Goal: Transaction & Acquisition: Subscribe to service/newsletter

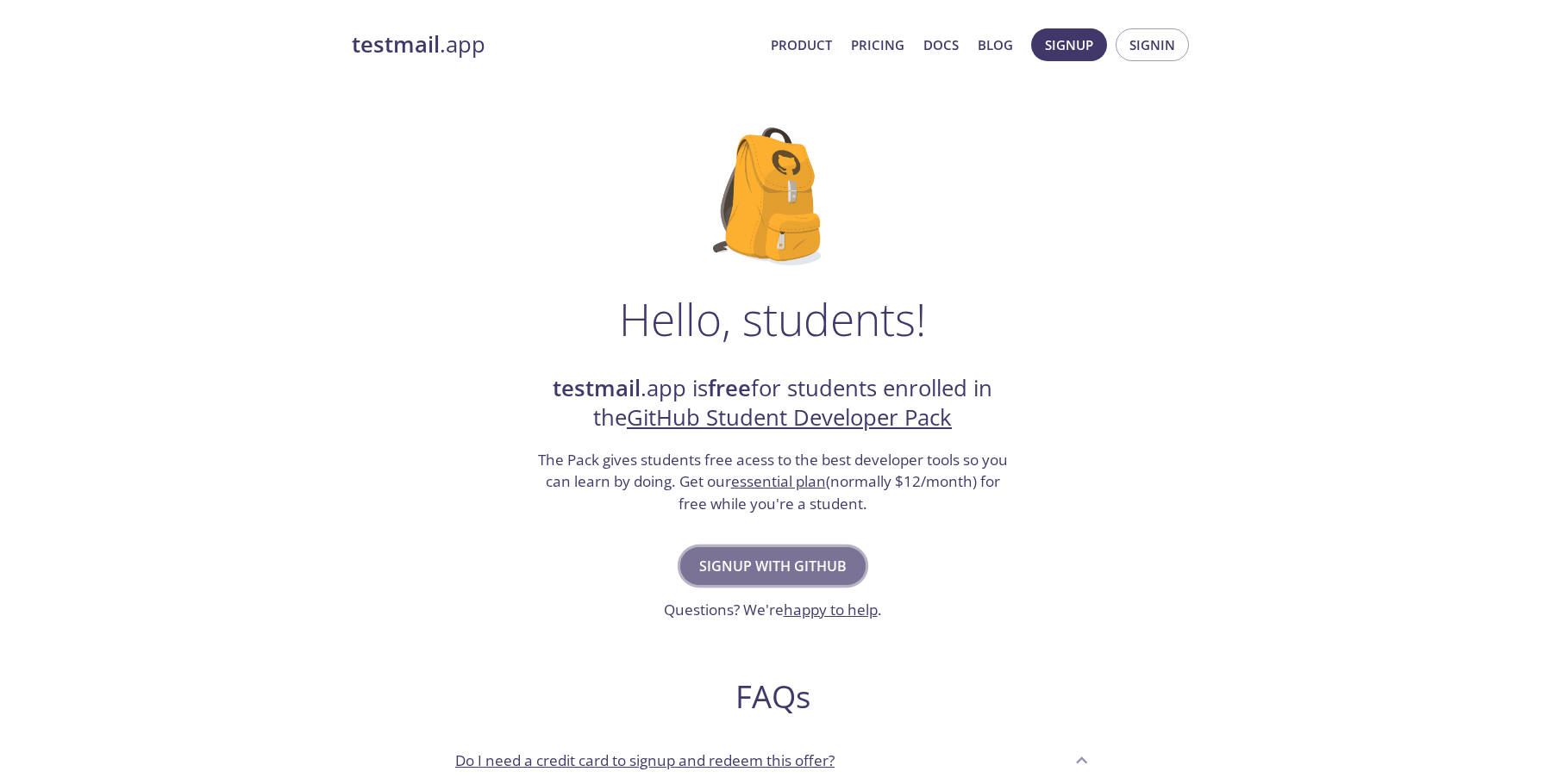
click at [821, 557] on span "Signup with GitHub" at bounding box center [773, 565] width 148 height 24
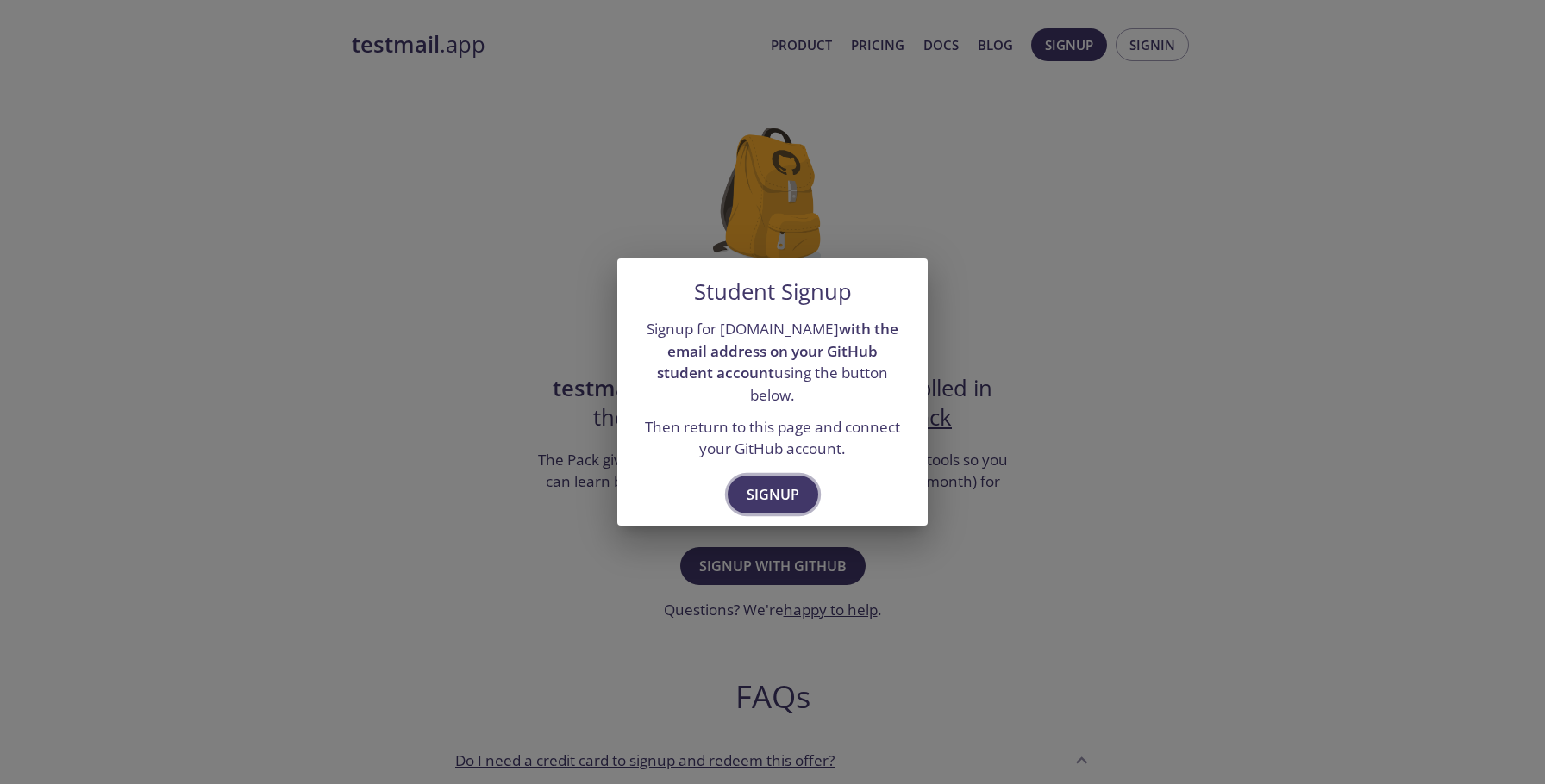
click at [786, 488] on span "Signup" at bounding box center [773, 494] width 53 height 24
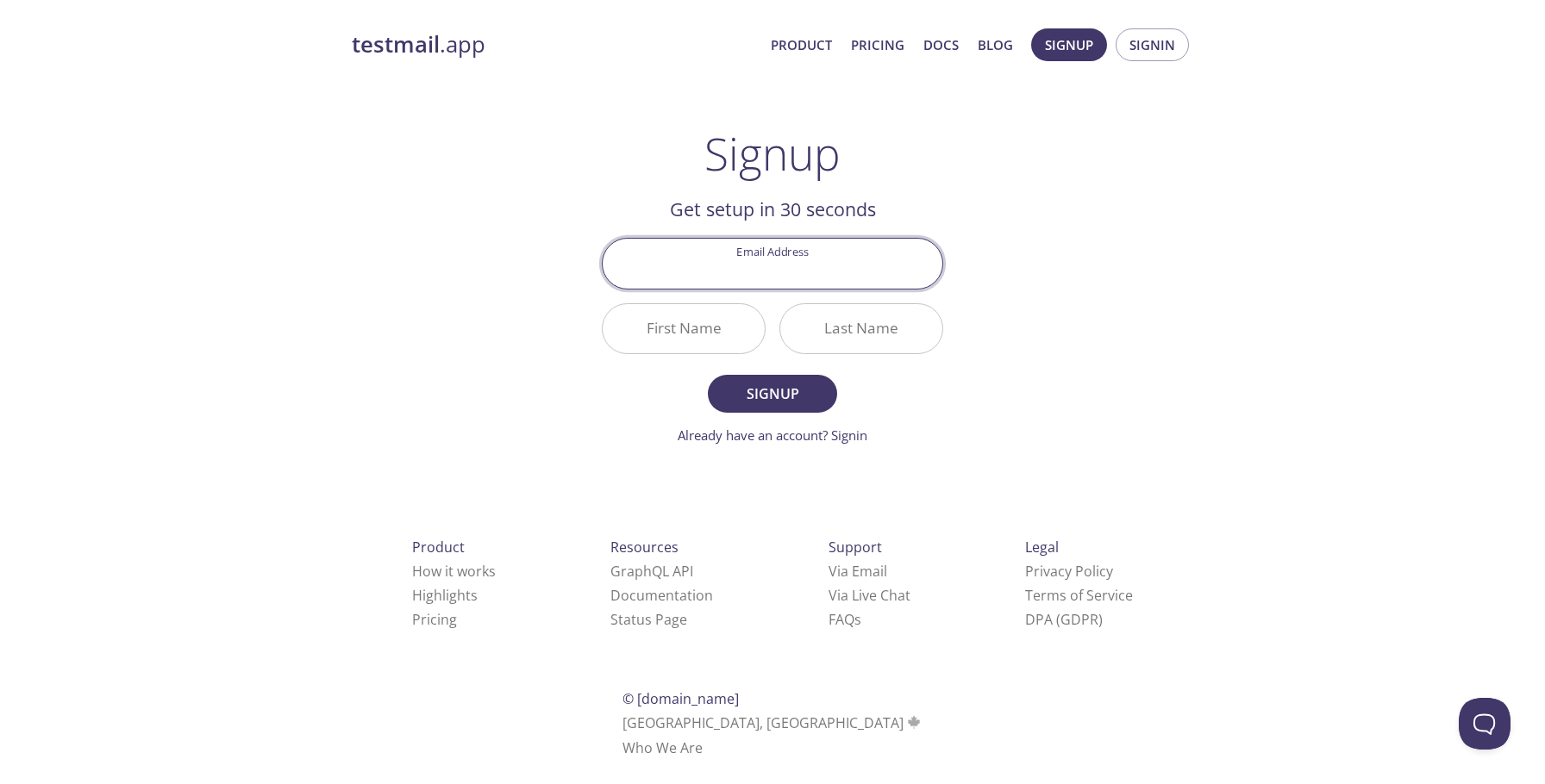
click at [811, 262] on input "Email Address" at bounding box center [772, 263] width 340 height 49
click at [1180, 307] on div "testmail .app Product Pricing Docs Blog Signup Signin Signup Get setup in 30 se…" at bounding box center [772, 413] width 883 height 791
click at [875, 265] on input "Email Address" at bounding box center [772, 263] width 340 height 49
type input "[EMAIL_ADDRESS][DOMAIN_NAME]"
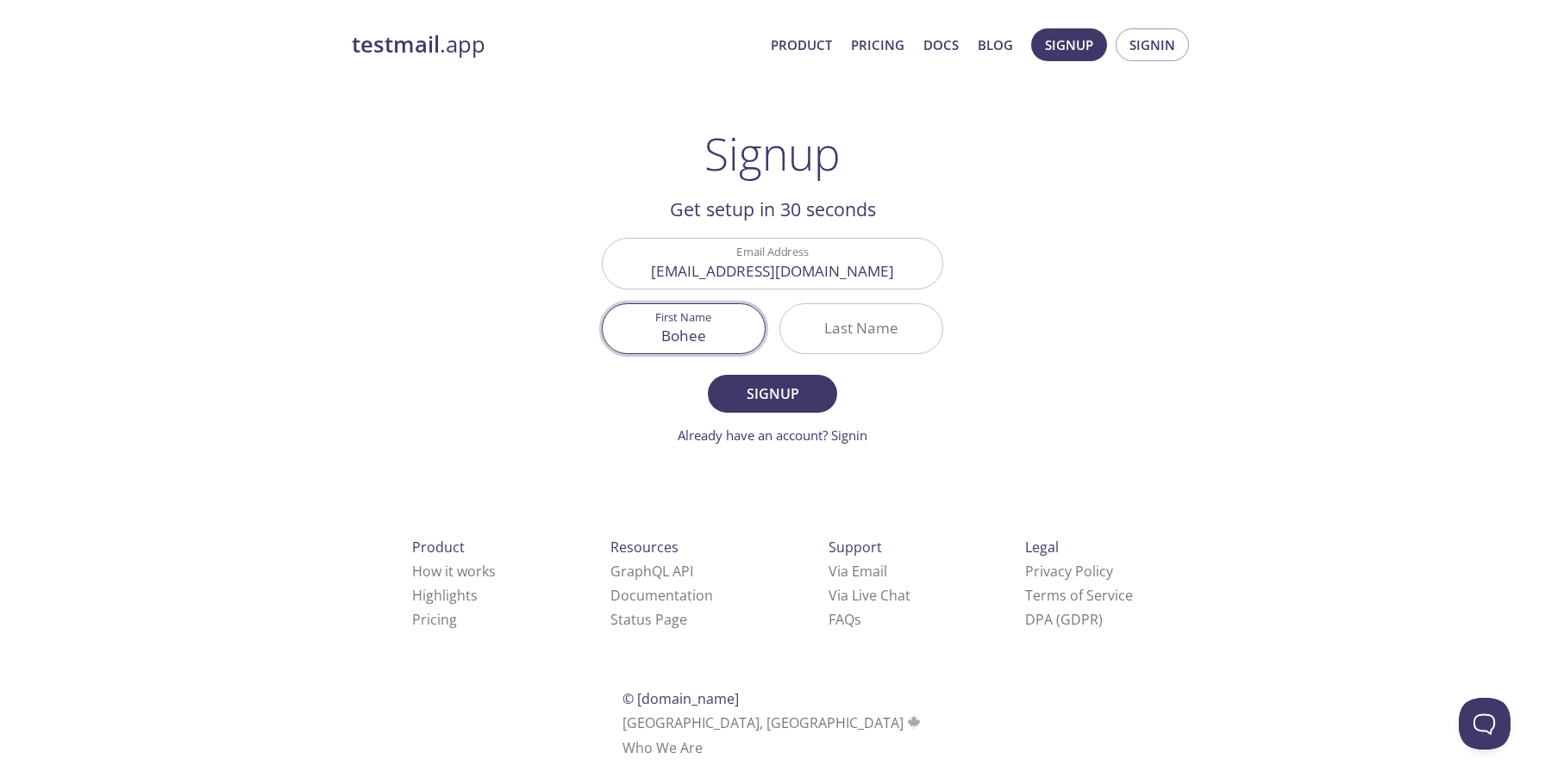
type input "Bohee"
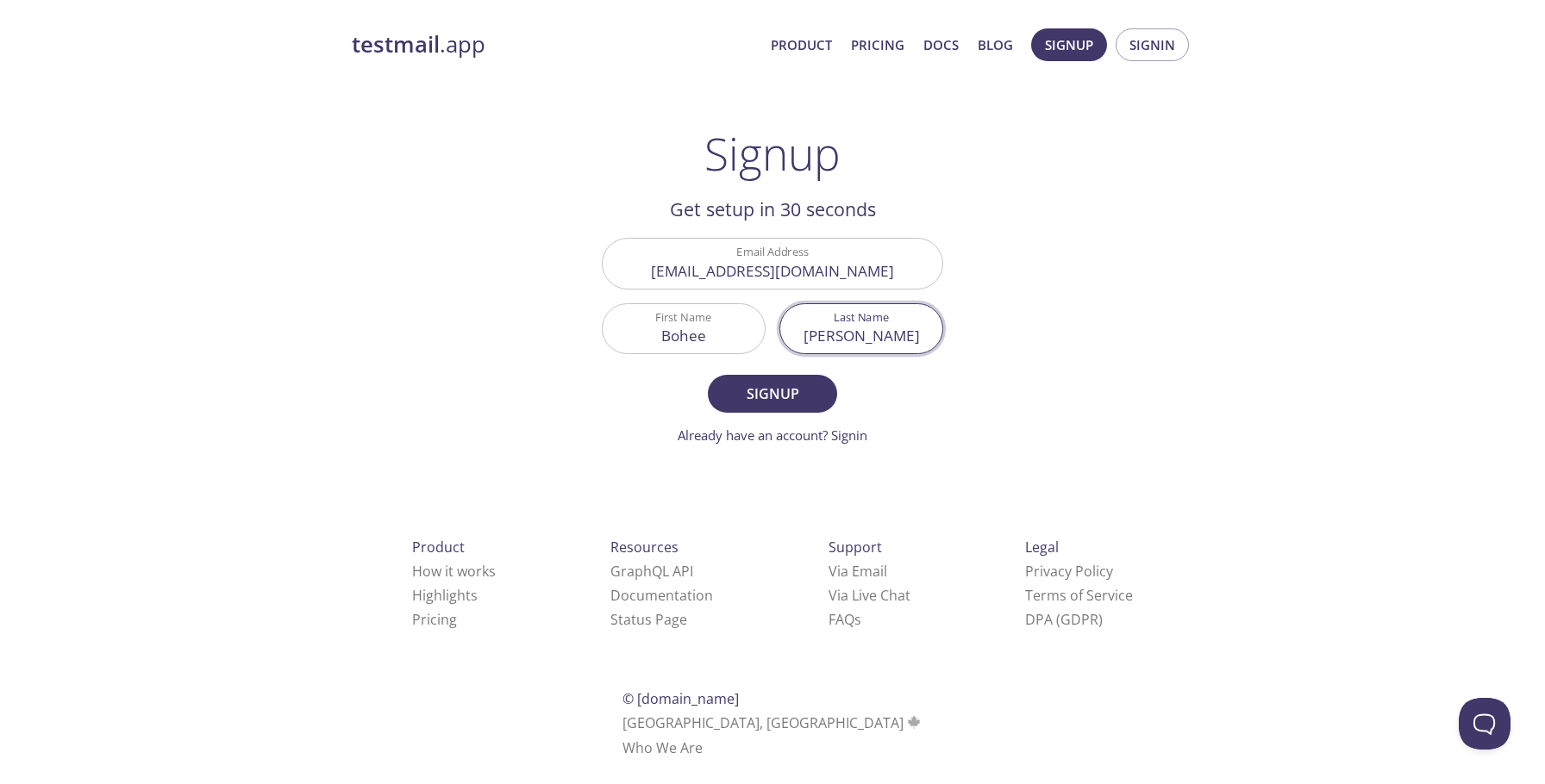
type input "[PERSON_NAME]"
click at [808, 393] on span "Signup" at bounding box center [772, 393] width 91 height 24
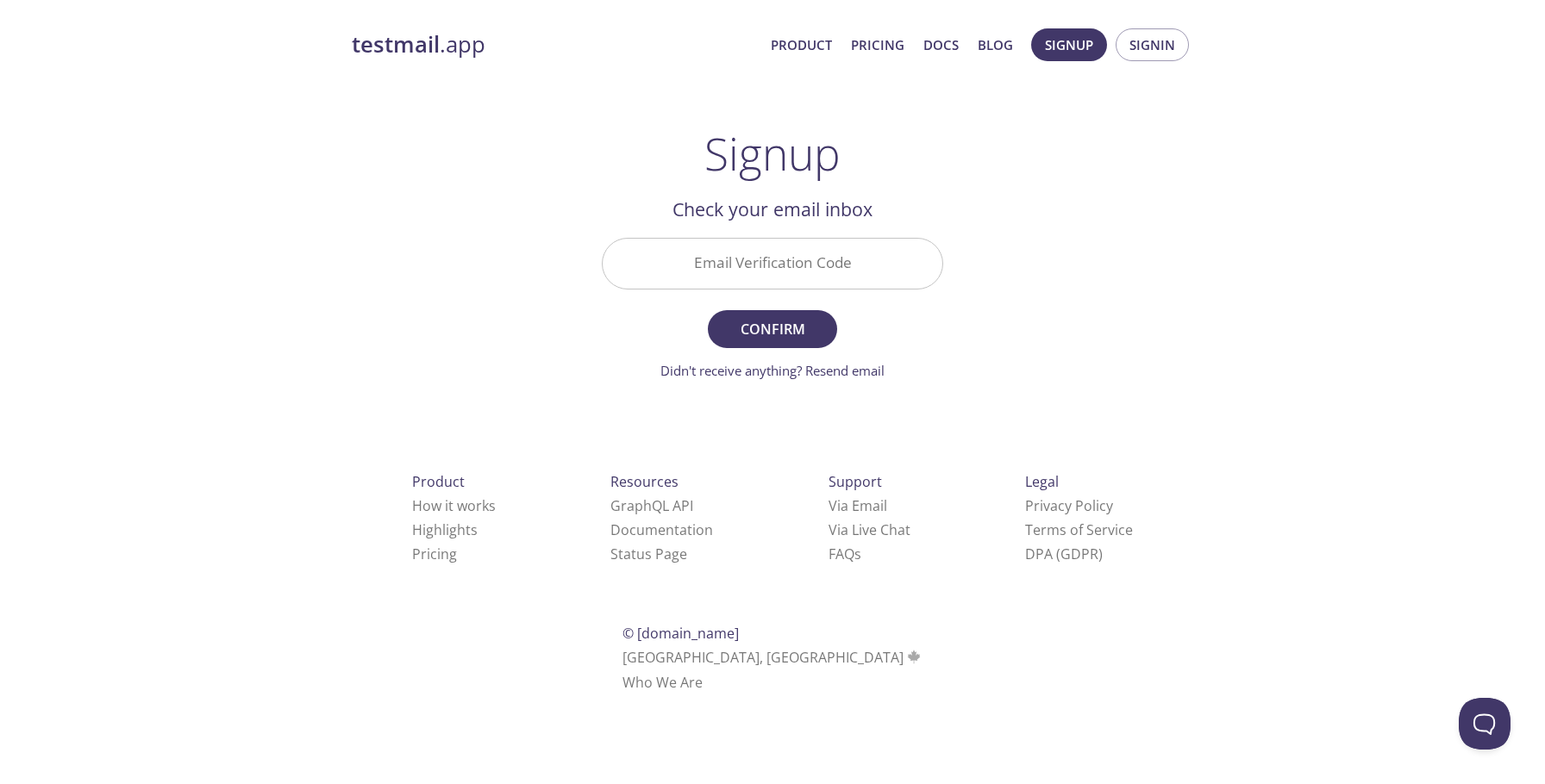
click at [808, 267] on input "Email Verification Code" at bounding box center [772, 263] width 340 height 49
paste input "A3DARQY"
type input "A3DARQY"
click at [784, 324] on span "Confirm" at bounding box center [772, 328] width 91 height 24
